Goal: Task Accomplishment & Management: Complete application form

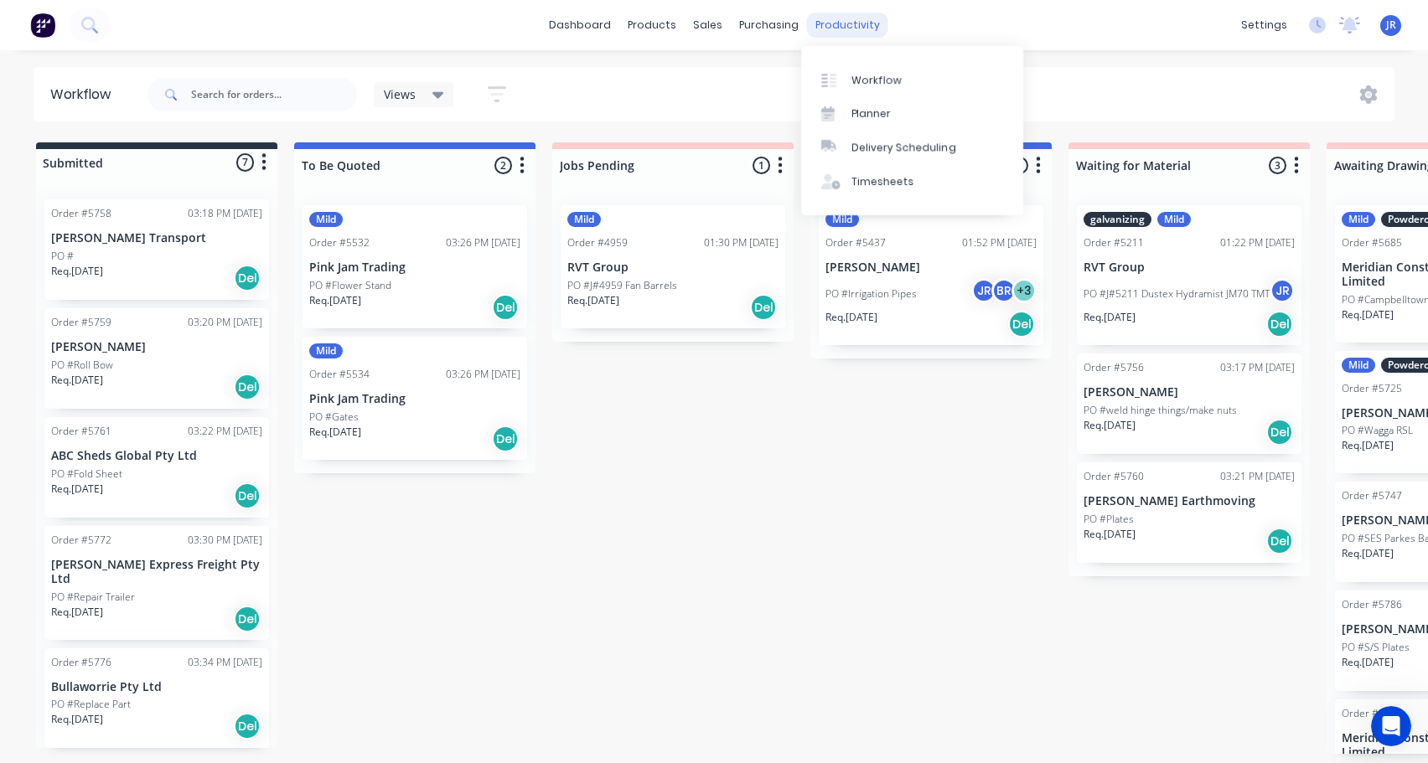
click at [830, 27] on div "productivity" at bounding box center [847, 25] width 81 height 25
click at [882, 178] on div "Timesheets" at bounding box center [882, 181] width 63 height 15
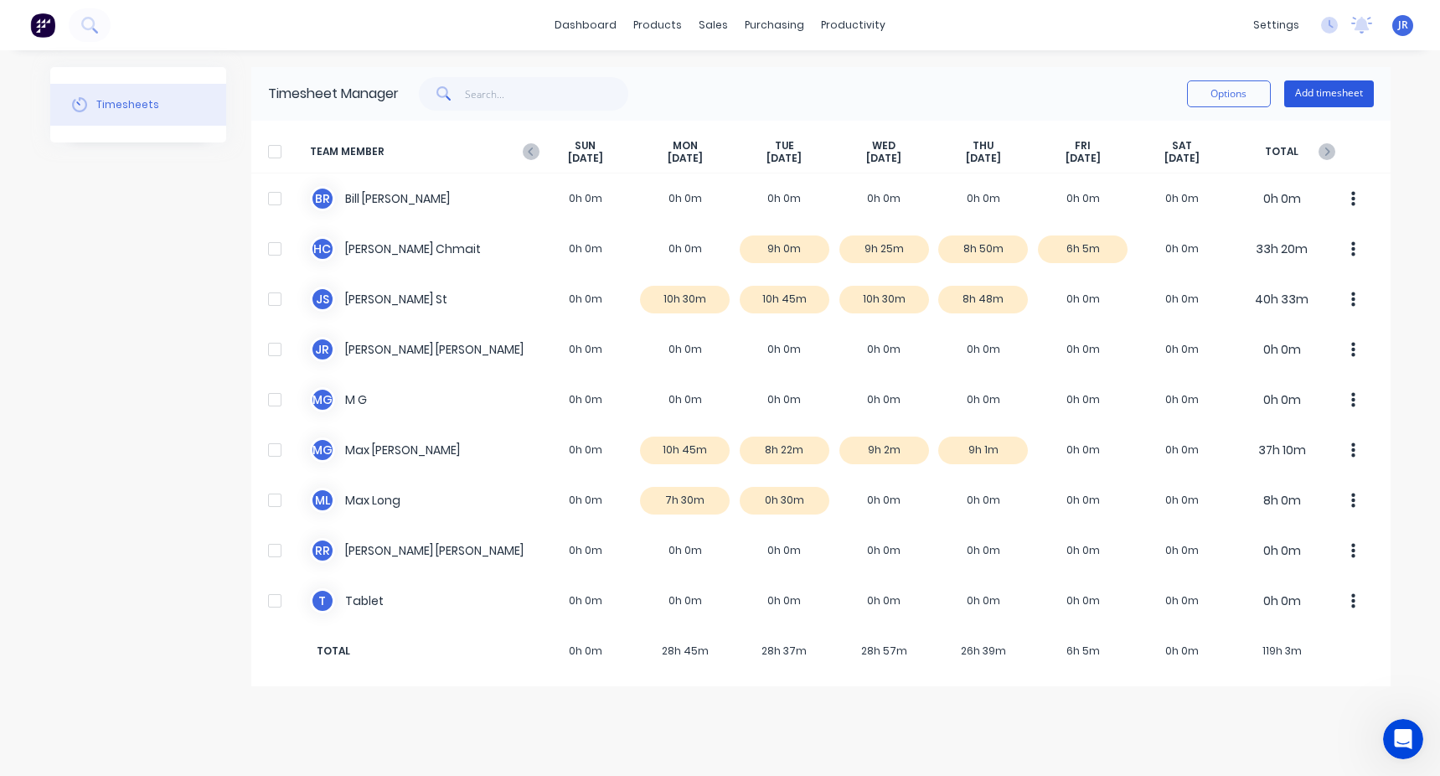
click at [1292, 90] on button "Add timesheet" at bounding box center [1330, 93] width 90 height 27
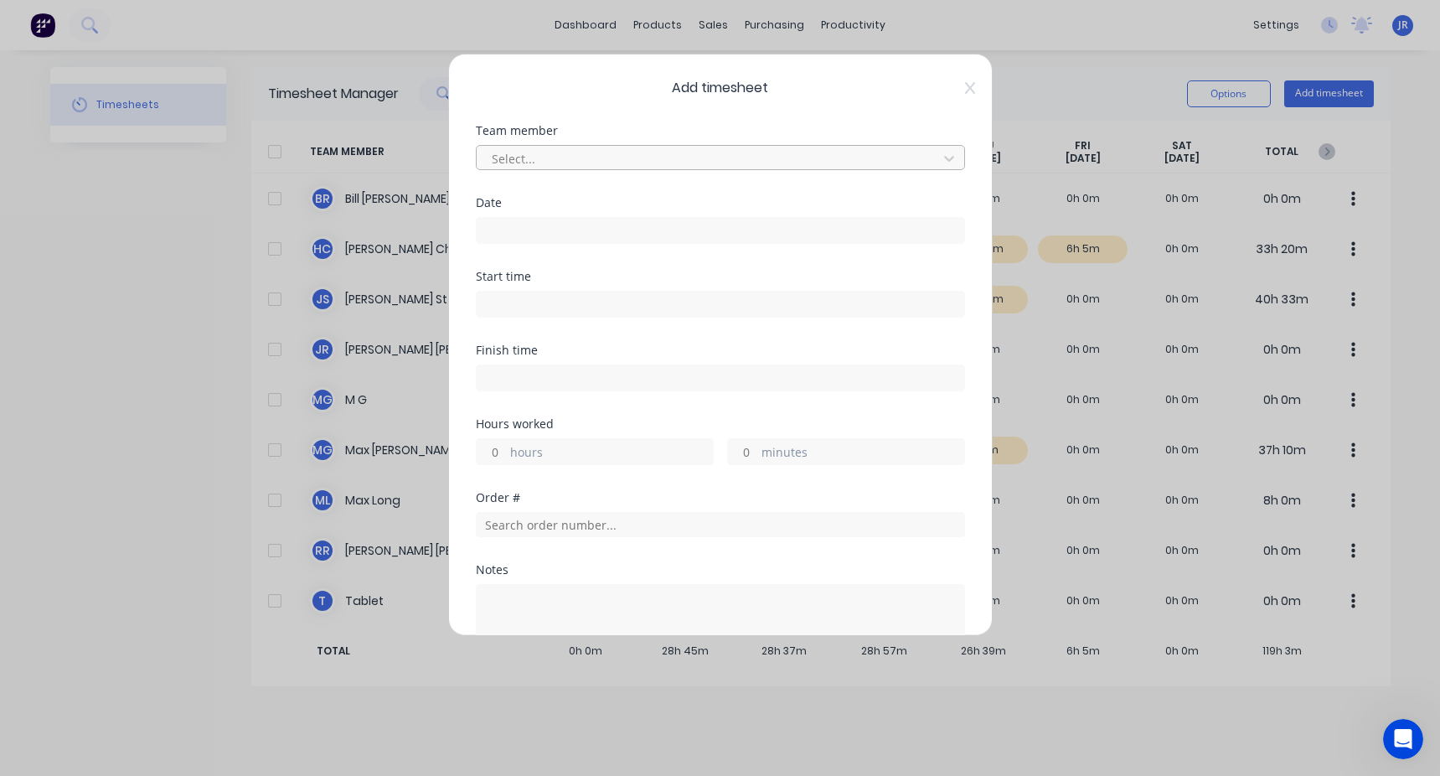
click at [654, 158] on div at bounding box center [709, 158] width 439 height 21
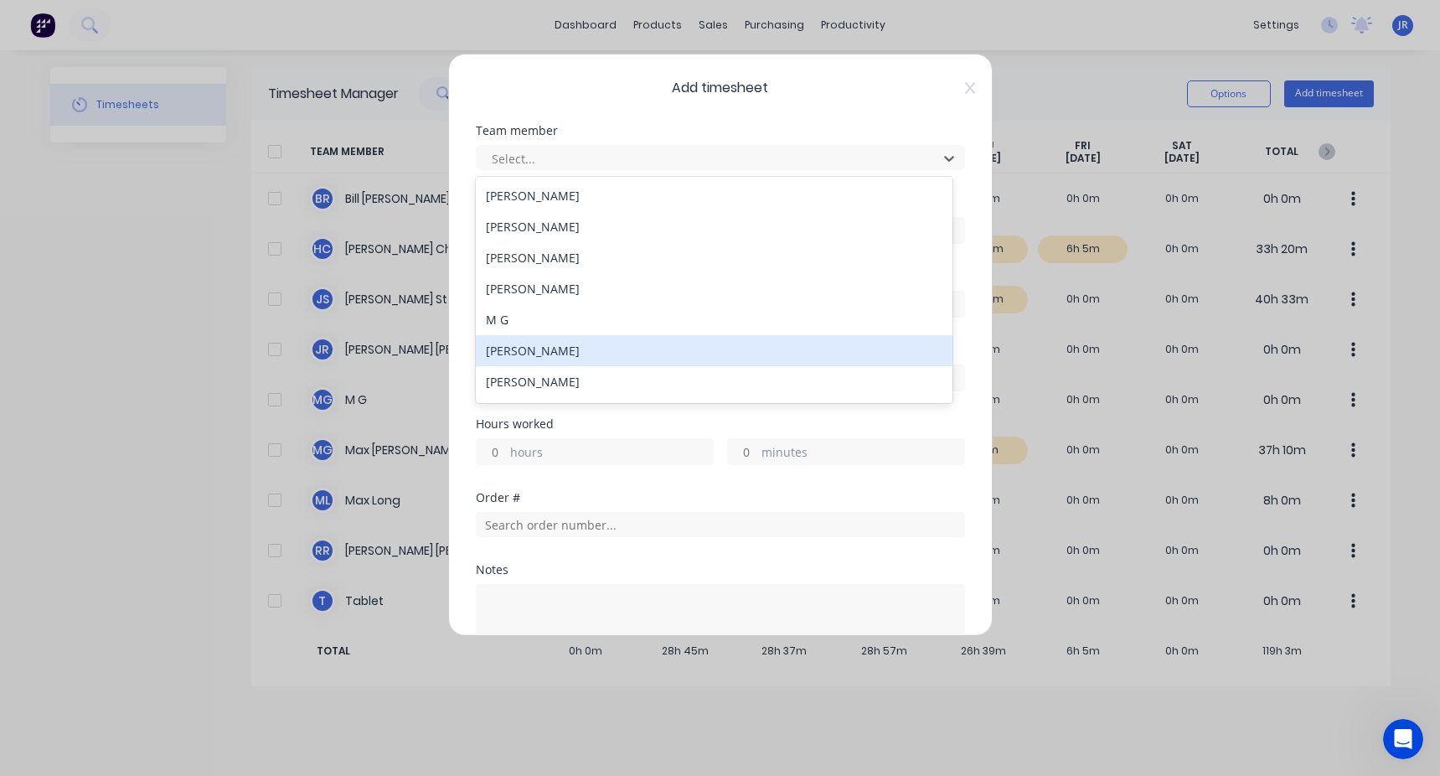
click at [536, 354] on div "[PERSON_NAME]" at bounding box center [714, 350] width 477 height 31
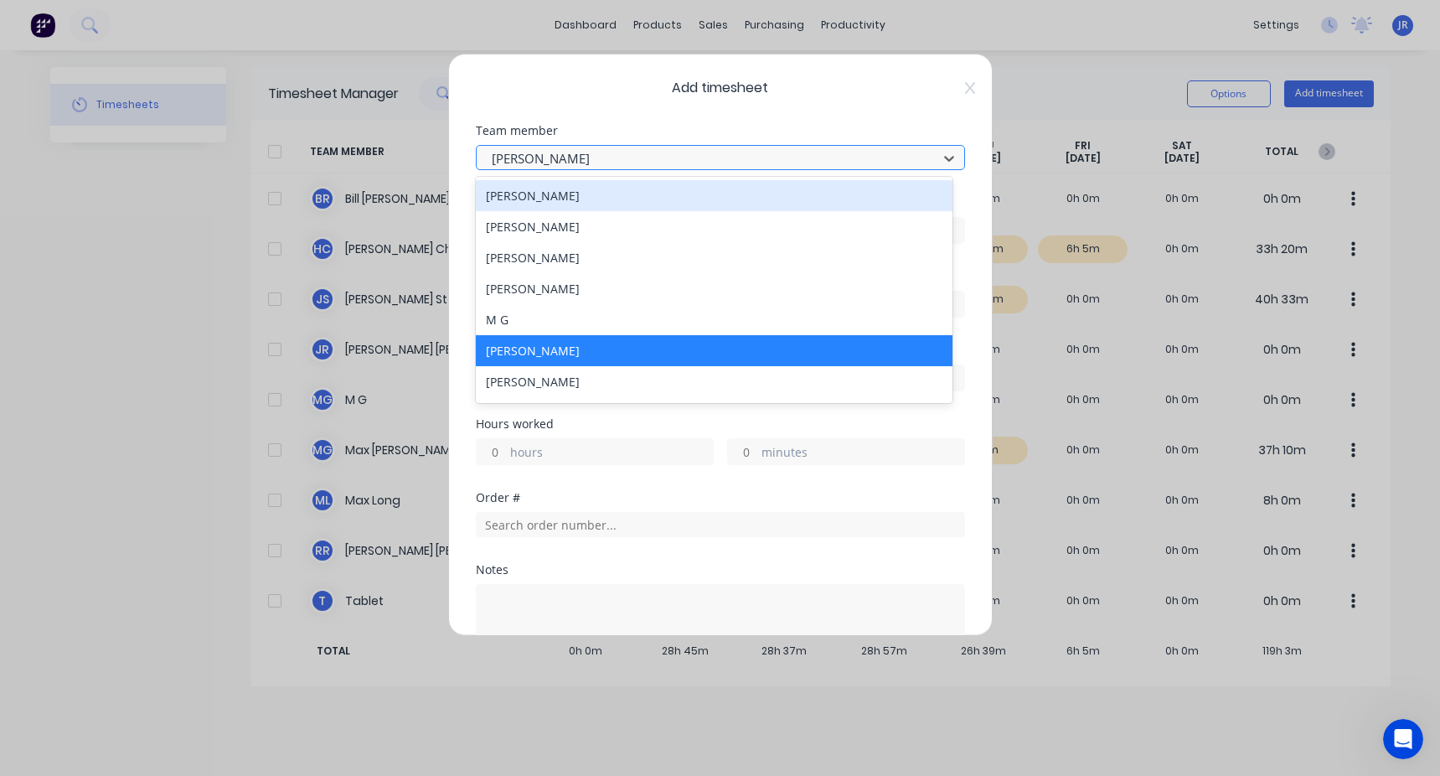
click at [564, 163] on div at bounding box center [709, 158] width 439 height 21
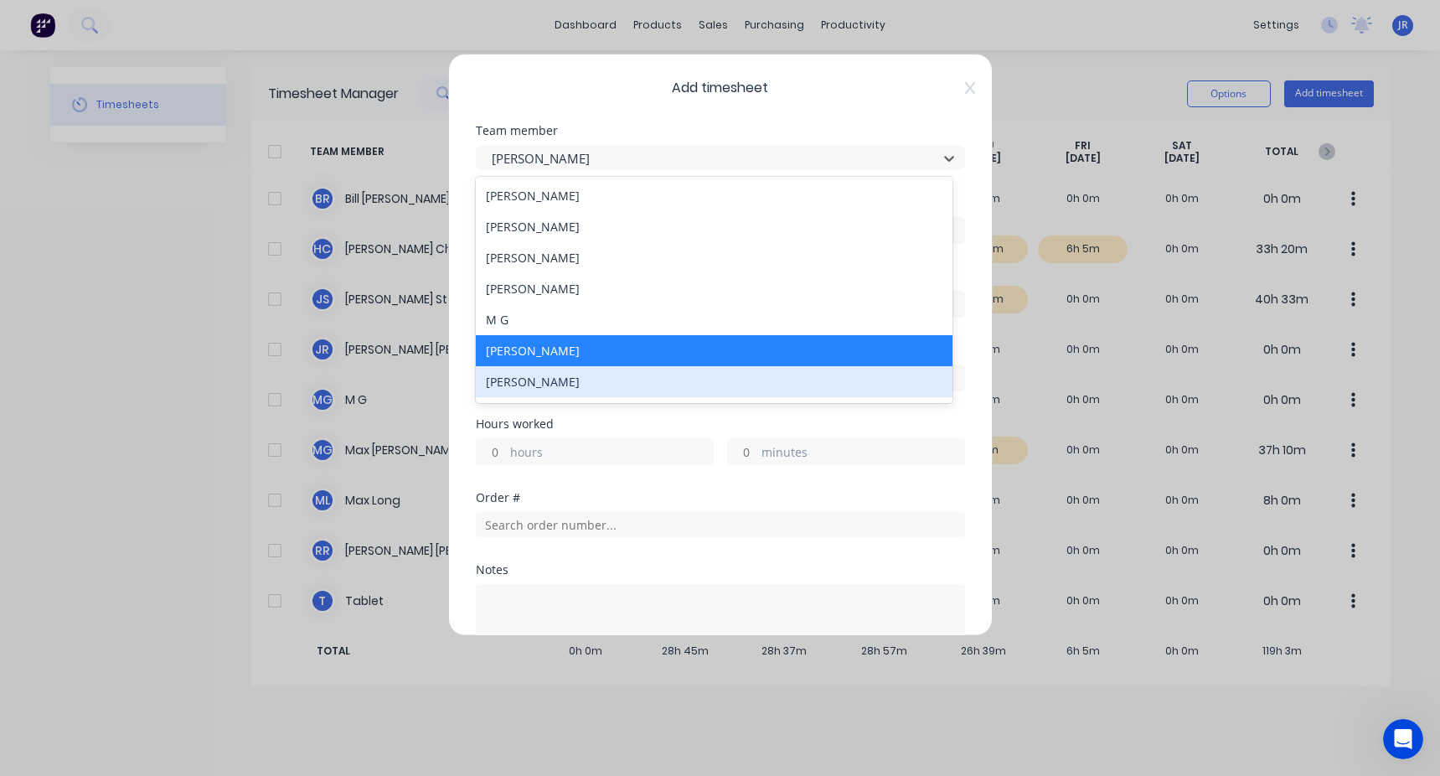
click at [571, 372] on div "[PERSON_NAME]" at bounding box center [714, 381] width 477 height 31
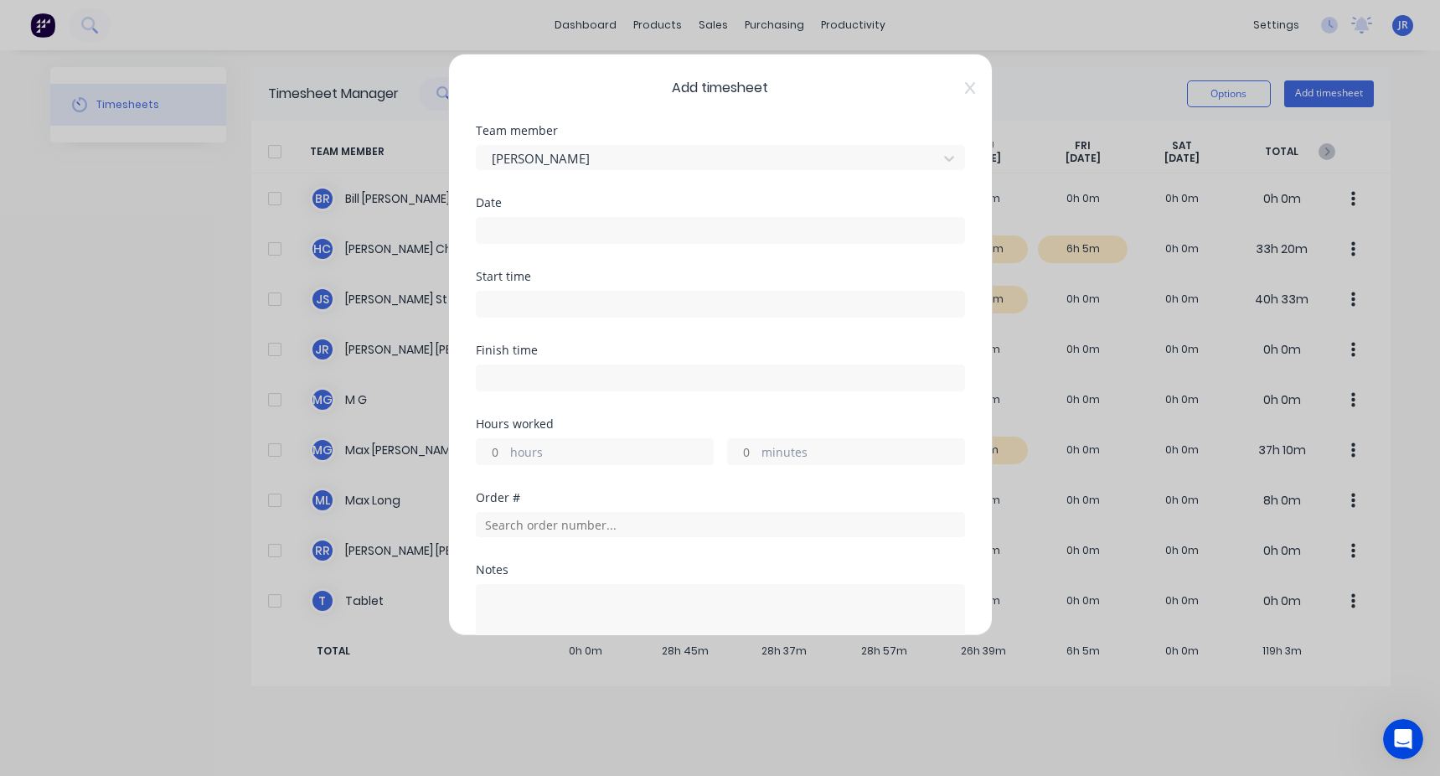
click at [585, 232] on input at bounding box center [721, 230] width 488 height 25
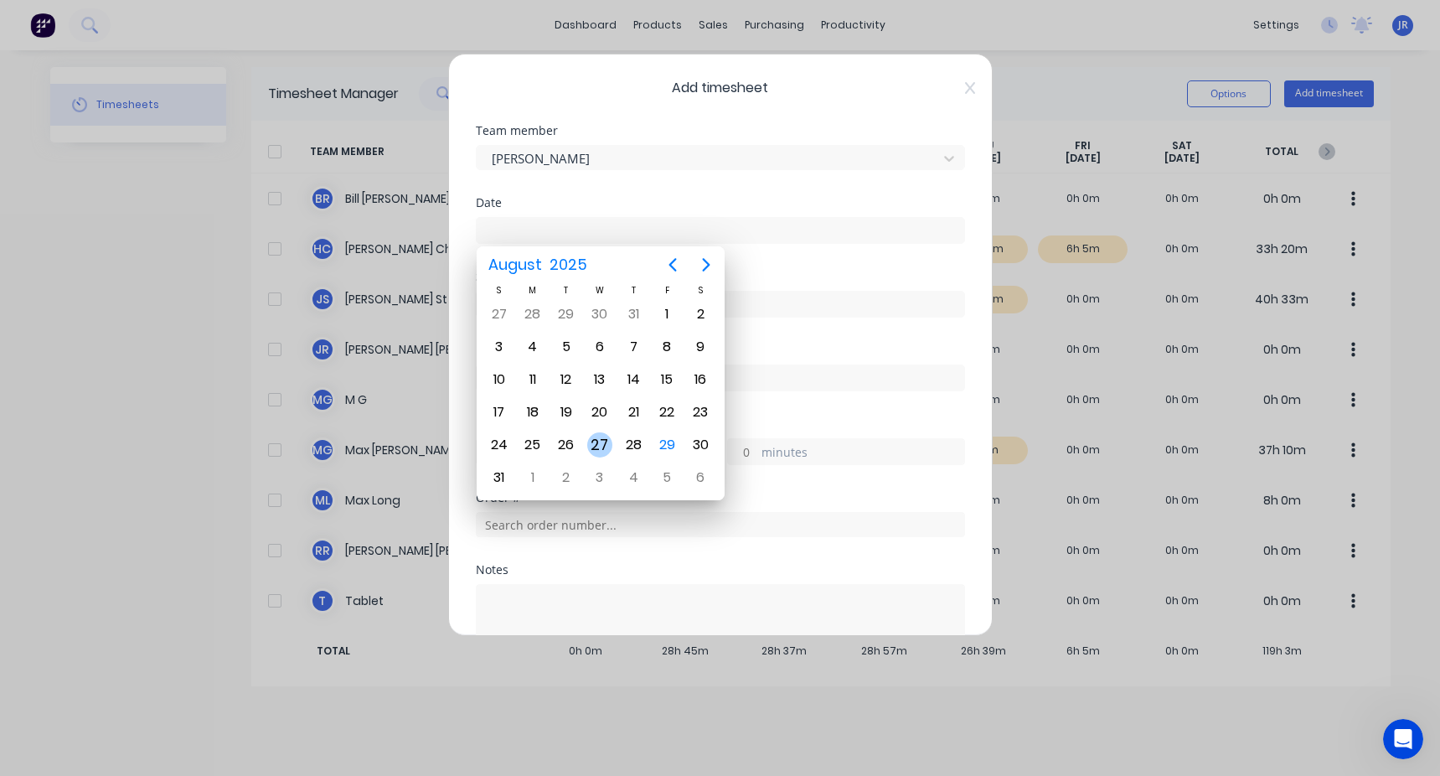
click at [590, 447] on div "27" at bounding box center [599, 444] width 25 height 25
type input "[DATE]"
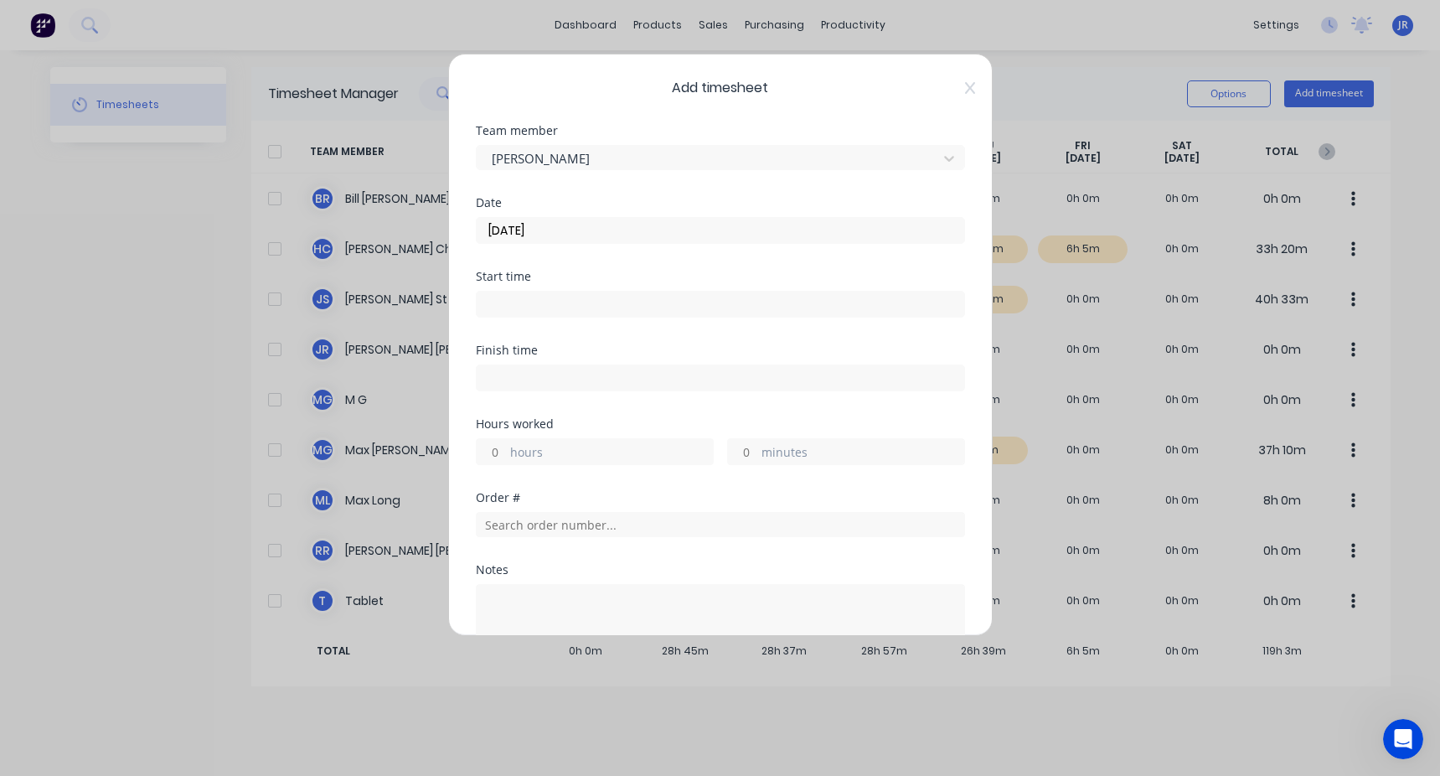
click at [525, 318] on div "Start time" at bounding box center [720, 308] width 489 height 74
click at [525, 308] on input at bounding box center [721, 304] width 488 height 25
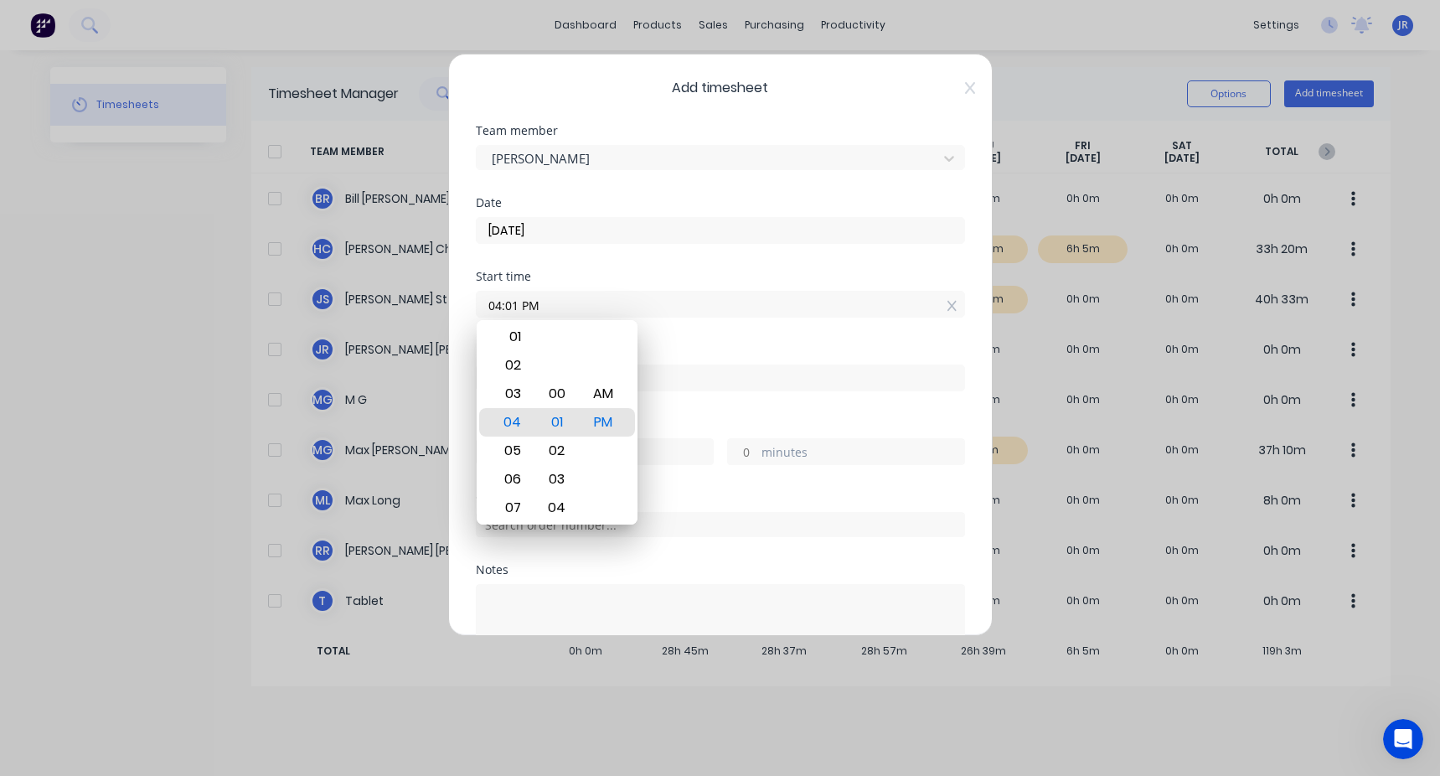
drag, startPoint x: 577, startPoint y: 304, endPoint x: 150, endPoint y: 297, distance: 427.4
click at [167, 292] on div "Add timesheet Team member [PERSON_NAME] Date [DATE] Start time 04:01 PM Finish …" at bounding box center [720, 388] width 1440 height 776
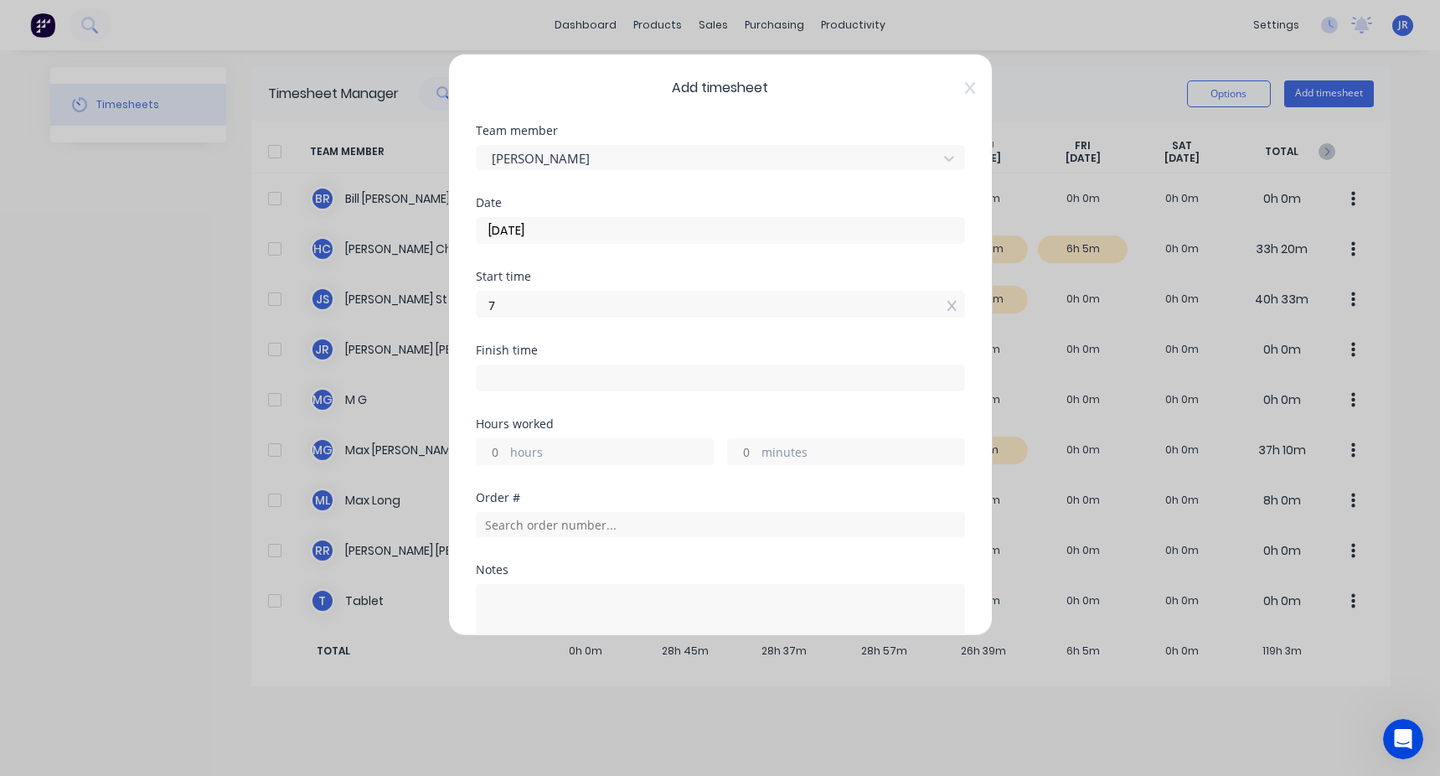
type input "07:00 AM"
click at [481, 376] on input at bounding box center [721, 377] width 488 height 25
type input "04:01 PM"
type input "9"
type input "1"
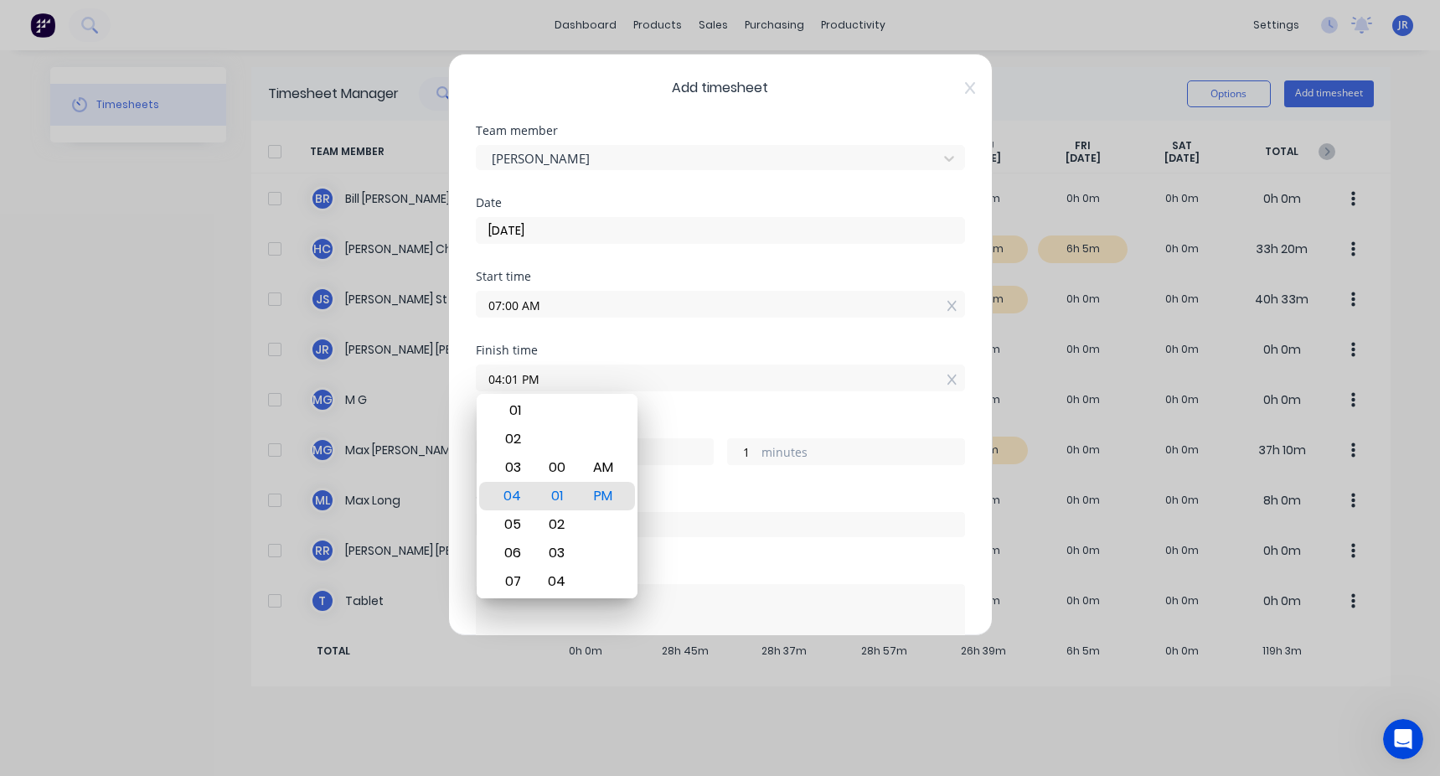
drag, startPoint x: 541, startPoint y: 380, endPoint x: 335, endPoint y: 426, distance: 211.0
click at [344, 426] on div "Add timesheet Team member [PERSON_NAME] Date [DATE] Start time 07:00 AM Finish …" at bounding box center [720, 388] width 1440 height 776
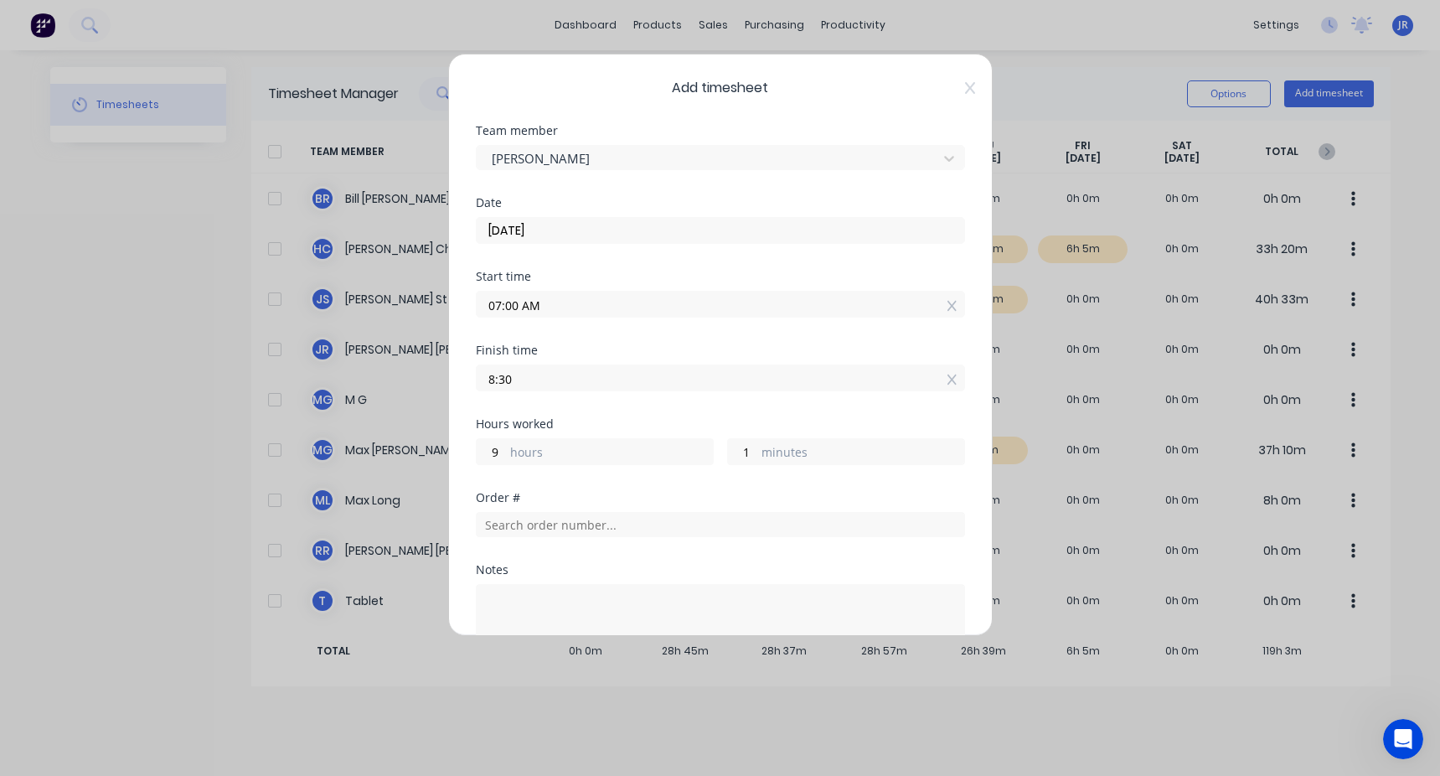
type input "08:30 AM"
type input "1"
type input "30"
click at [598, 420] on div "Hours worked" at bounding box center [720, 424] width 489 height 12
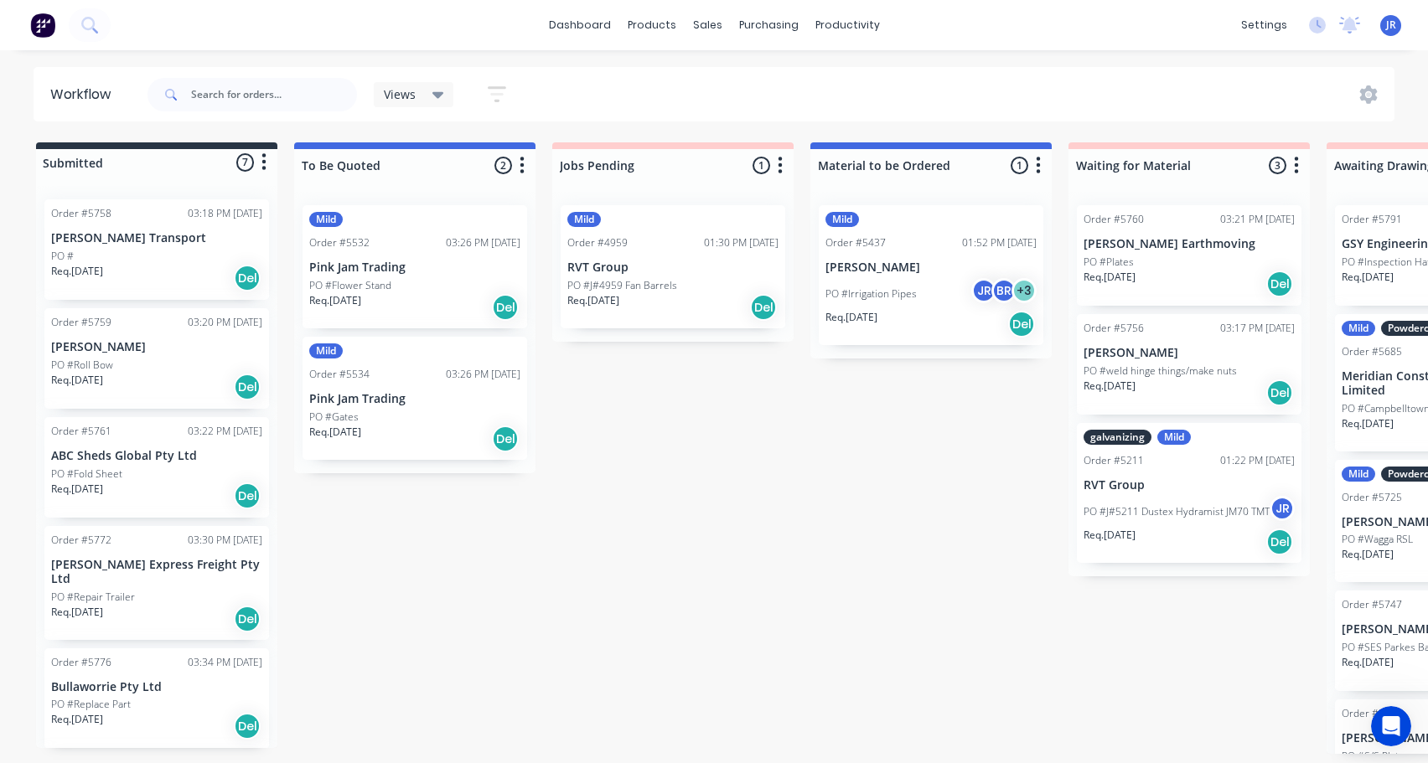
scroll to position [347, 0]
